Goal: Task Accomplishment & Management: Complete application form

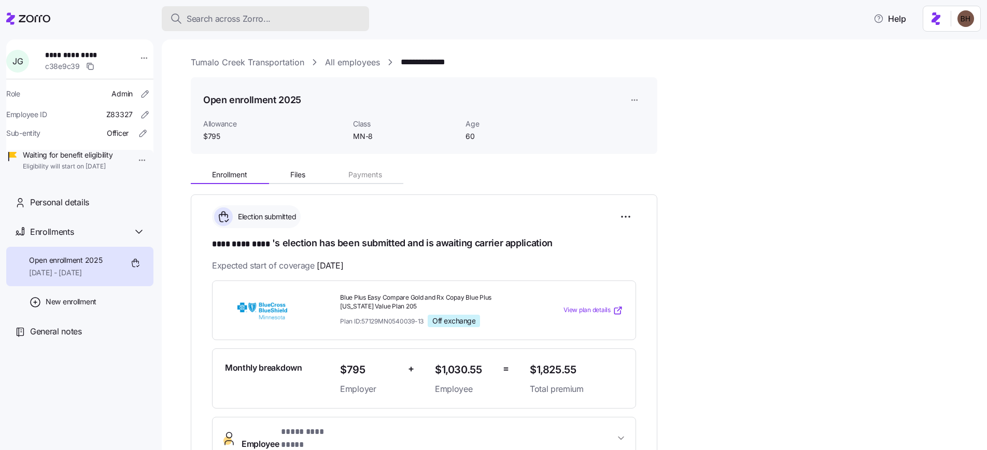
click at [226, 20] on span "Search across Zorro..." at bounding box center [229, 18] width 84 height 13
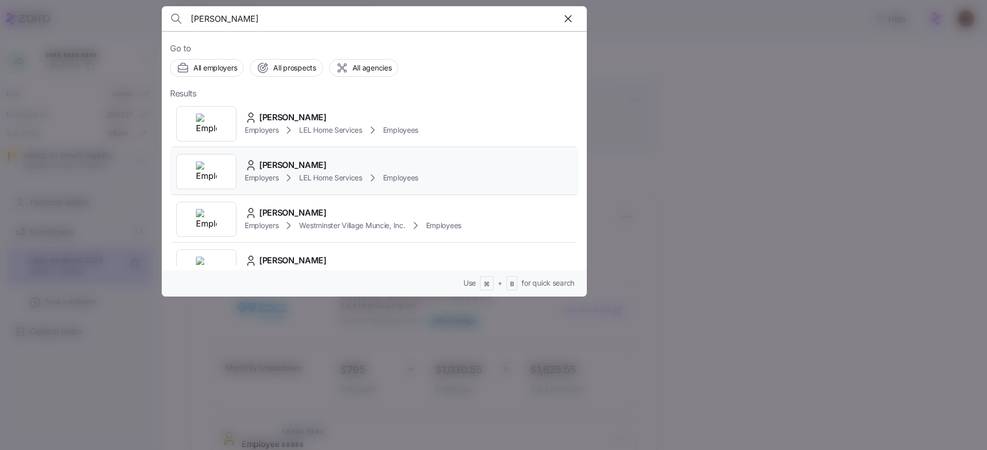
type input "kimberly Mc"
click at [280, 164] on span "Kimberly McCrary" at bounding box center [292, 165] width 67 height 13
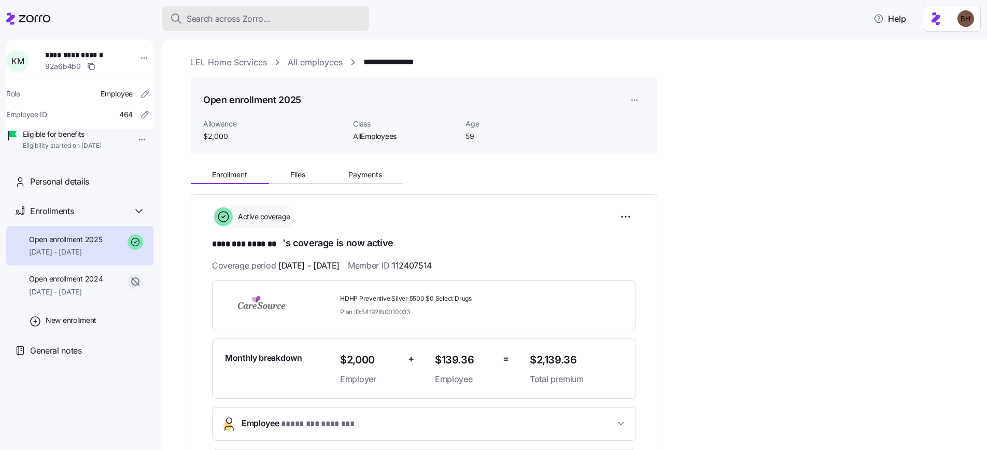
click at [220, 20] on span "Search across Zorro..." at bounding box center [229, 18] width 84 height 13
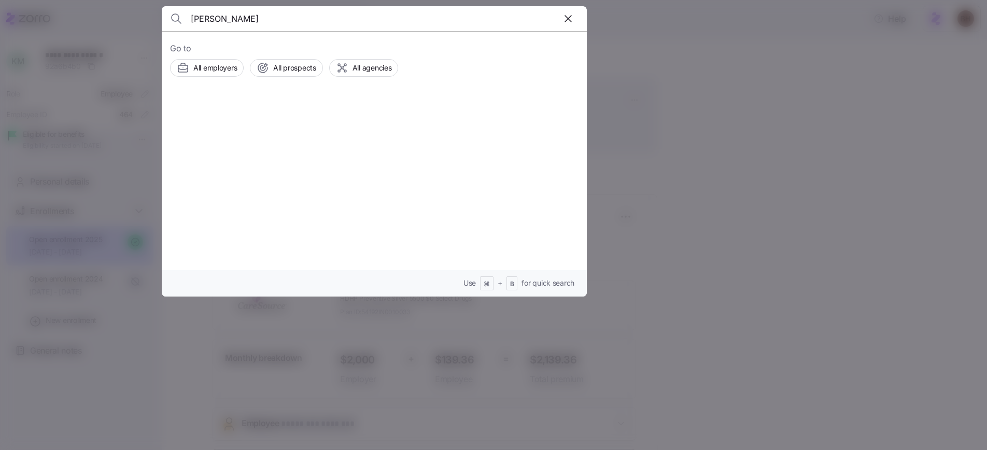
type input "Deanna Brown"
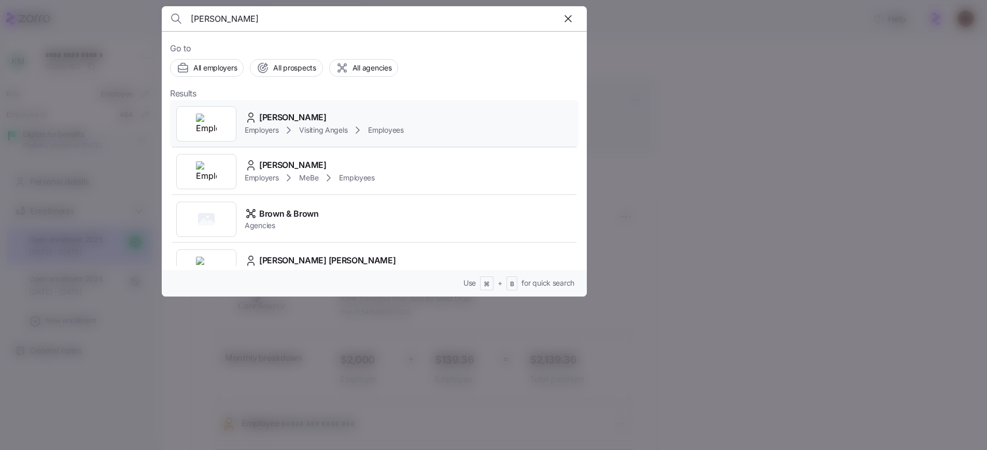
click at [296, 120] on span "Deanna Brown" at bounding box center [292, 117] width 67 height 13
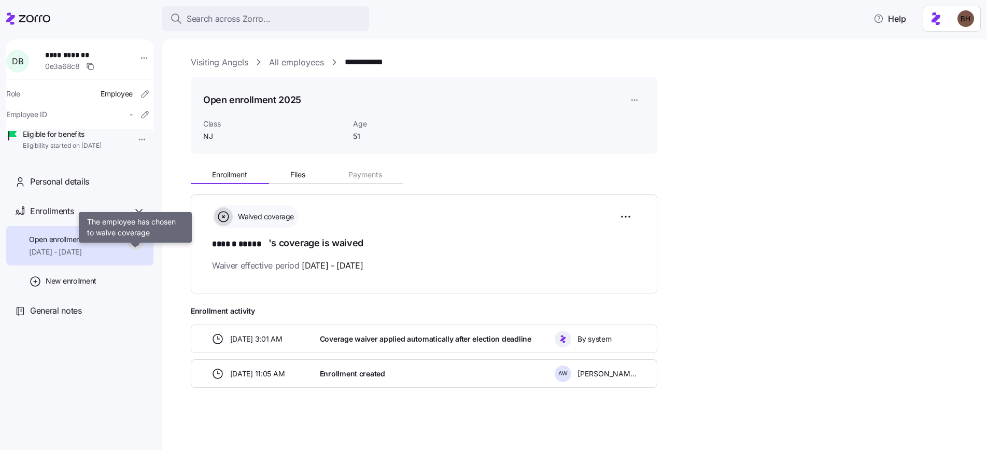
click at [138, 250] on icon at bounding box center [135, 242] width 16 height 16
click at [638, 99] on html "**********" at bounding box center [493, 222] width 987 height 444
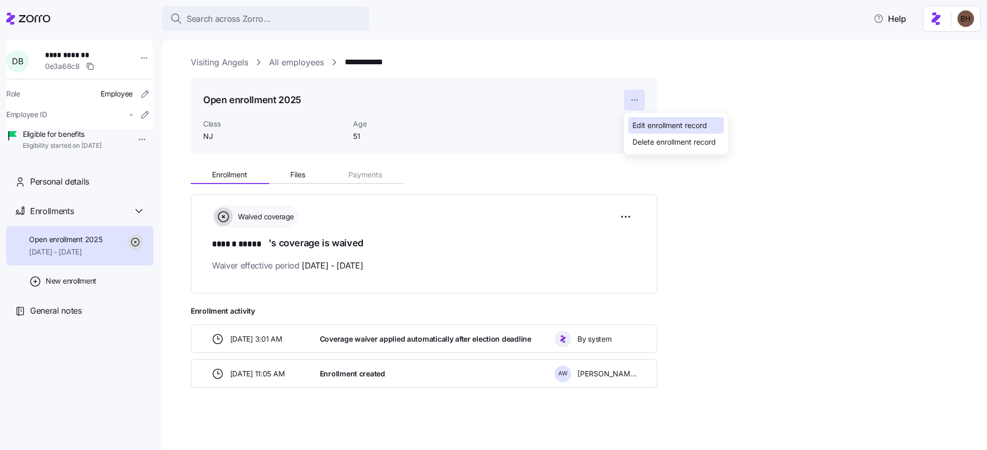
click at [646, 123] on div "Edit enrollment record" at bounding box center [669, 125] width 75 height 11
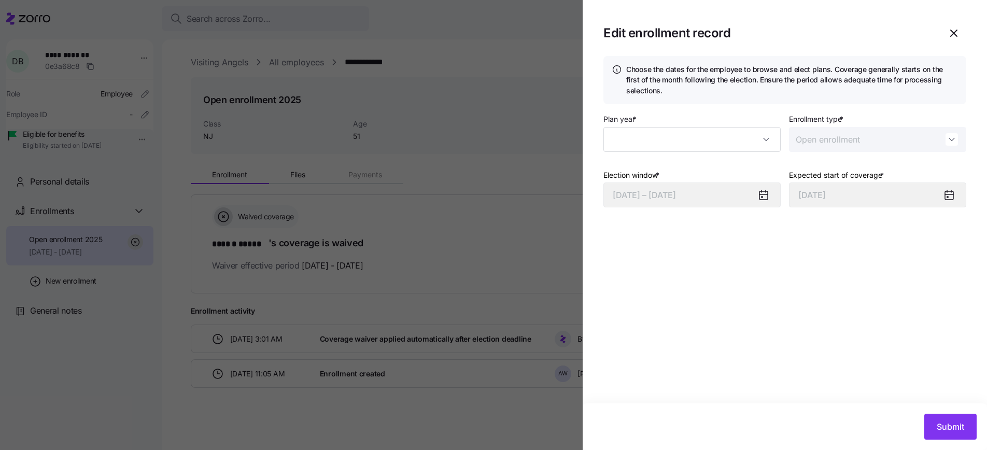
type input "2025"
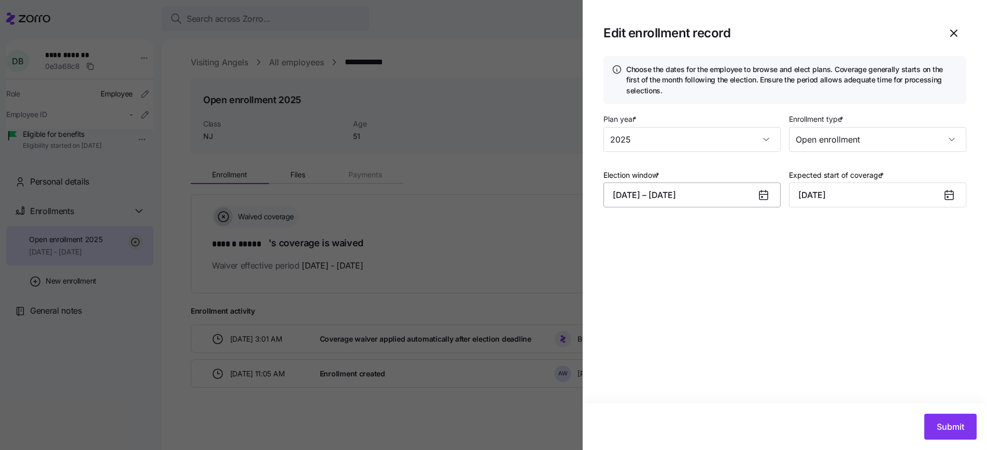
click at [705, 198] on button "08/05/2025 – 08/11/2025" at bounding box center [691, 194] width 177 height 25
click at [140, 342] on div at bounding box center [493, 225] width 987 height 450
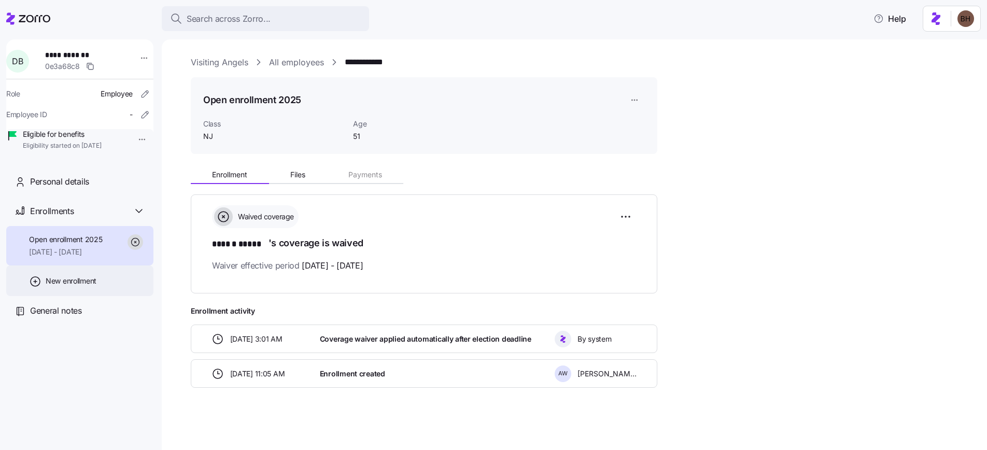
click at [52, 286] on span "New enrollment" at bounding box center [71, 281] width 51 height 10
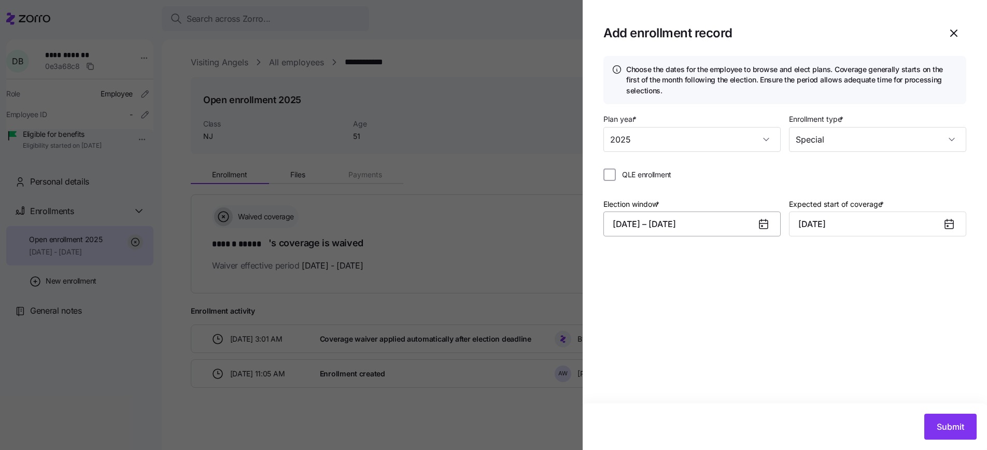
click at [701, 224] on button "09/04/2025 – 09/20/2025" at bounding box center [691, 223] width 177 height 25
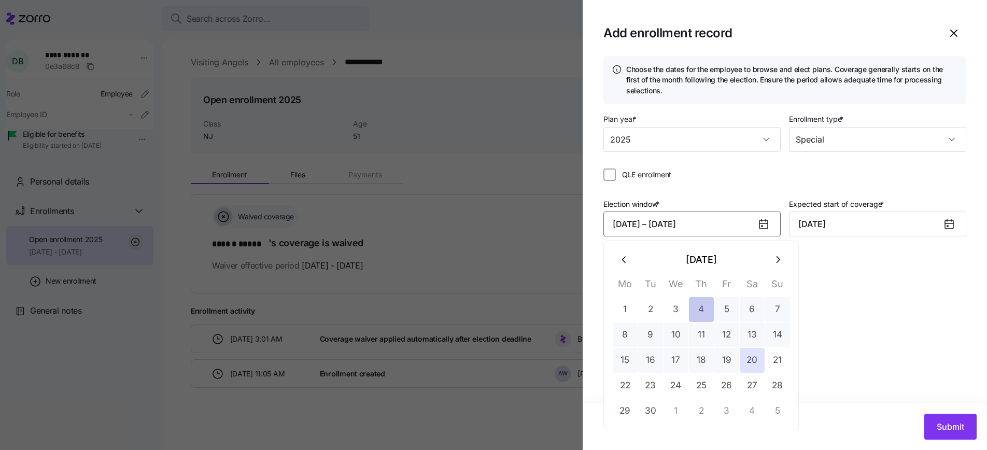
click at [699, 305] on button "4" at bounding box center [701, 309] width 25 height 25
click at [680, 330] on button "10" at bounding box center [675, 334] width 25 height 25
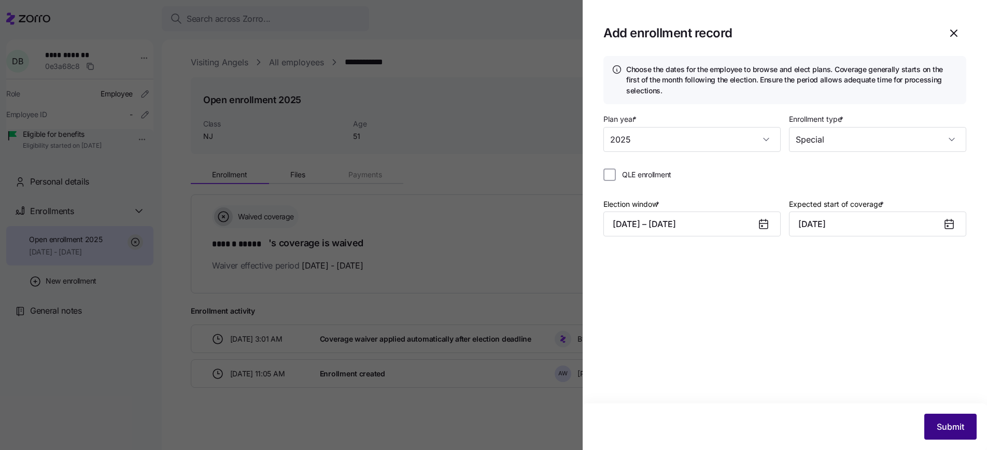
click at [941, 422] on span "Submit" at bounding box center [949, 426] width 27 height 12
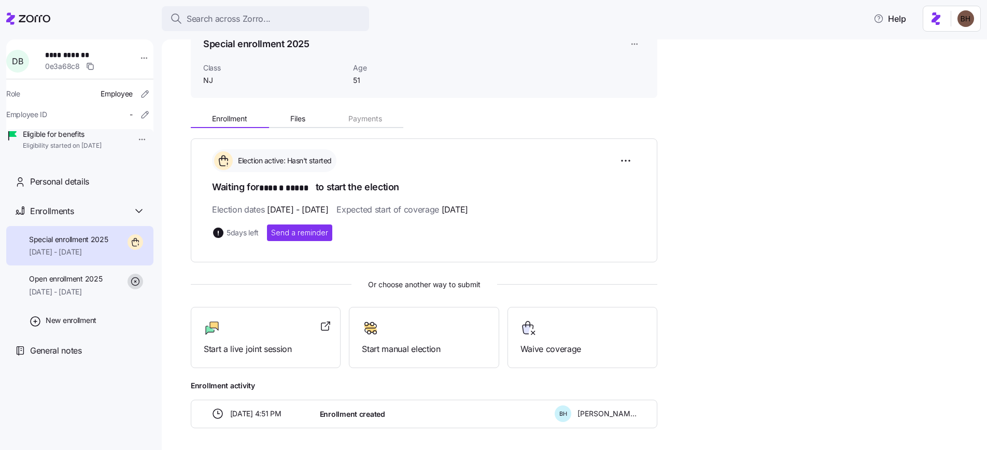
scroll to position [55, 0]
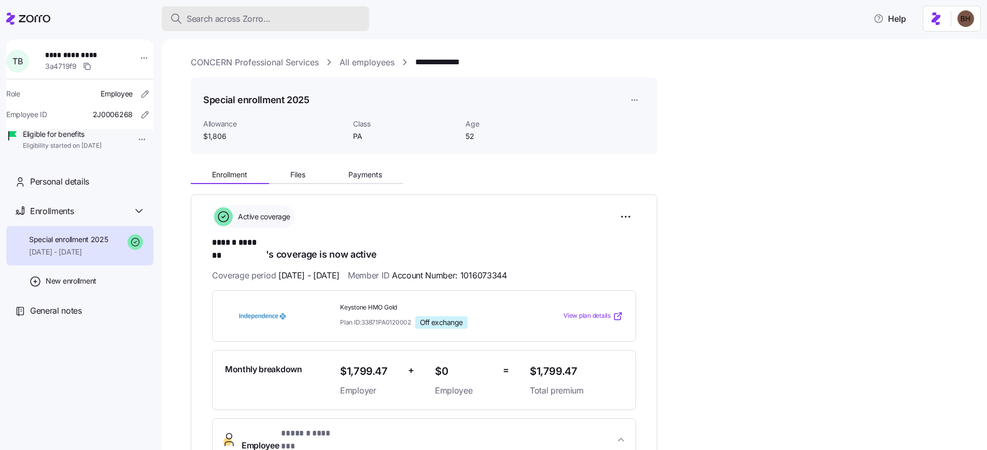
scroll to position [336, 0]
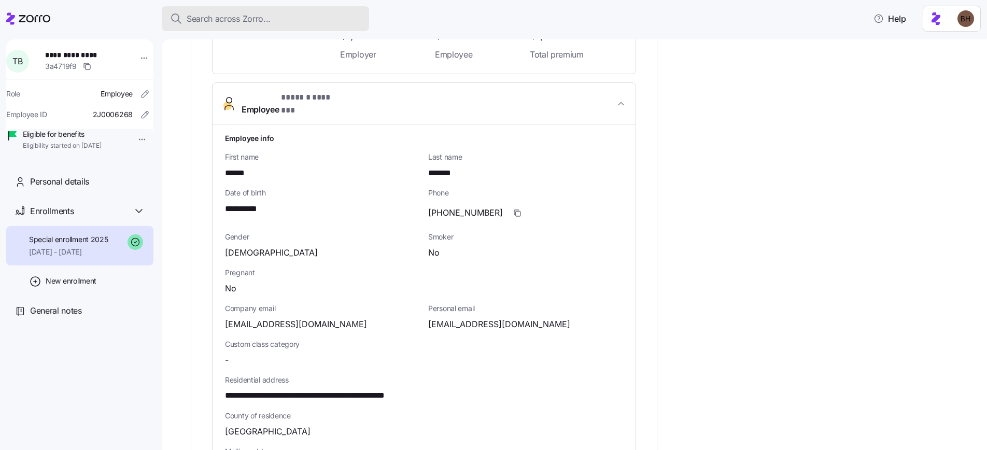
click at [222, 21] on span "Search across Zorro..." at bounding box center [229, 18] width 84 height 13
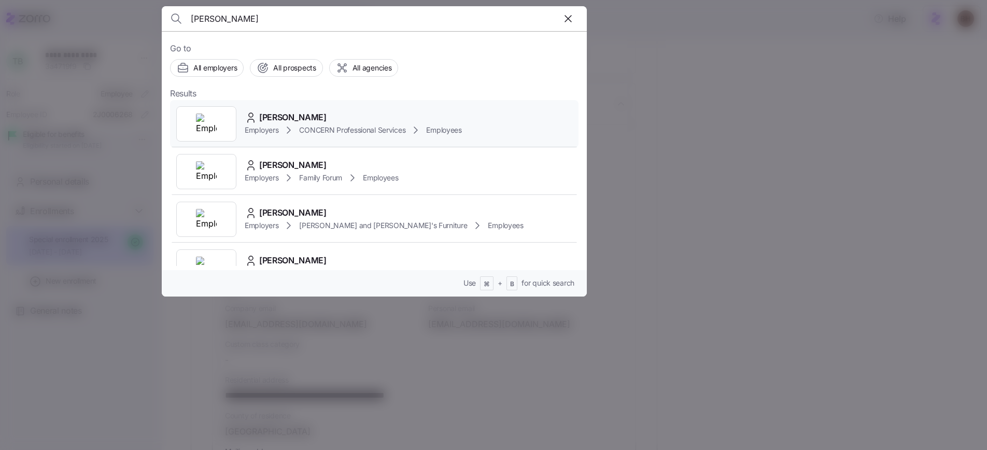
type input "[PERSON_NAME]"
click at [300, 117] on span "[PERSON_NAME]" at bounding box center [292, 117] width 67 height 13
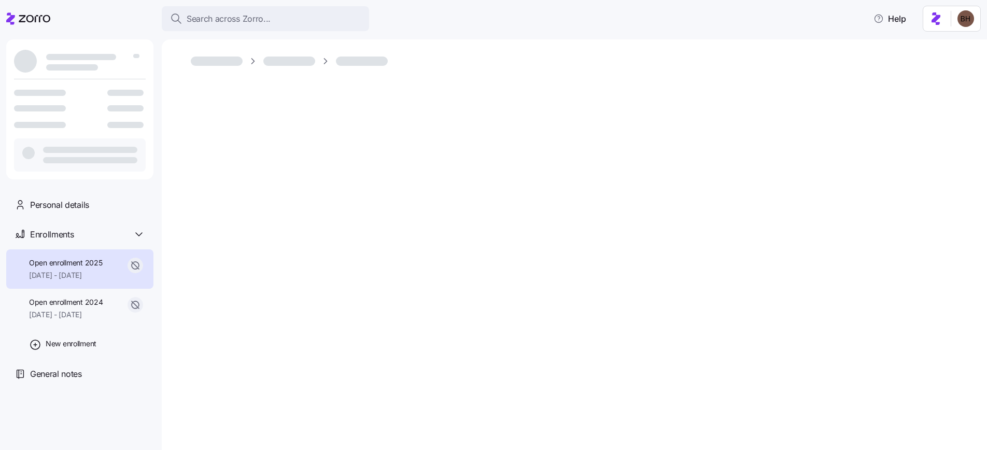
click at [848, 78] on div at bounding box center [574, 244] width 825 height 410
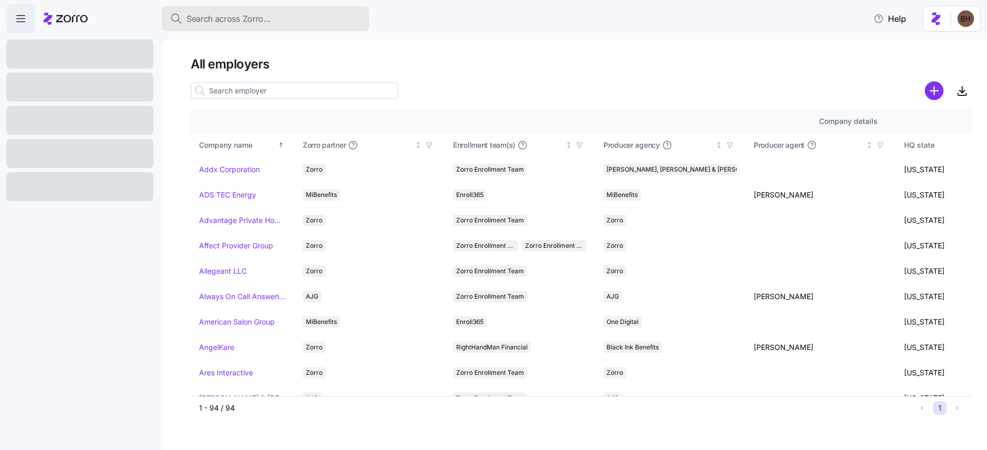
click at [269, 12] on span "Search across Zorro..." at bounding box center [229, 18] width 84 height 13
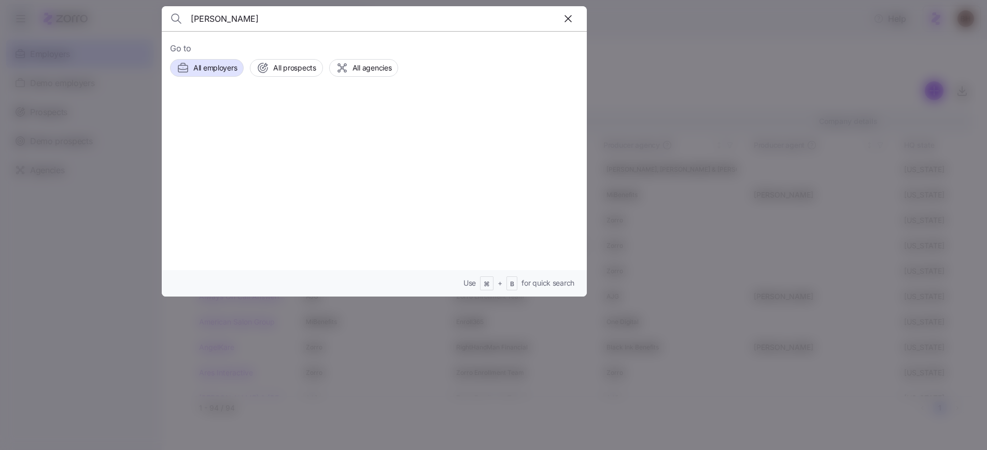
type input "Ned Dukehart"
click at [281, 120] on span "Edward Dukehart" at bounding box center [292, 117] width 67 height 13
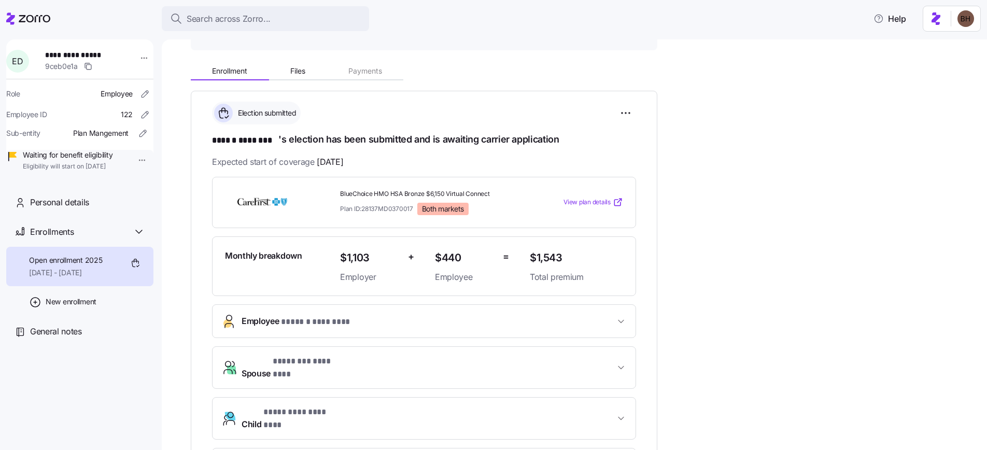
scroll to position [102, 0]
